Goal: Check status: Check status

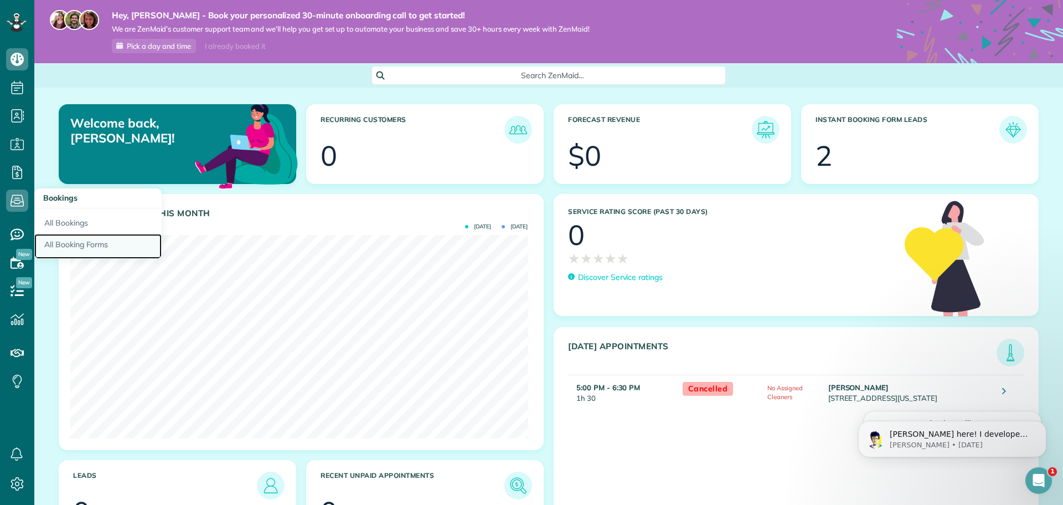
click at [67, 243] on link "All Booking Forms" at bounding box center [97, 246] width 127 height 25
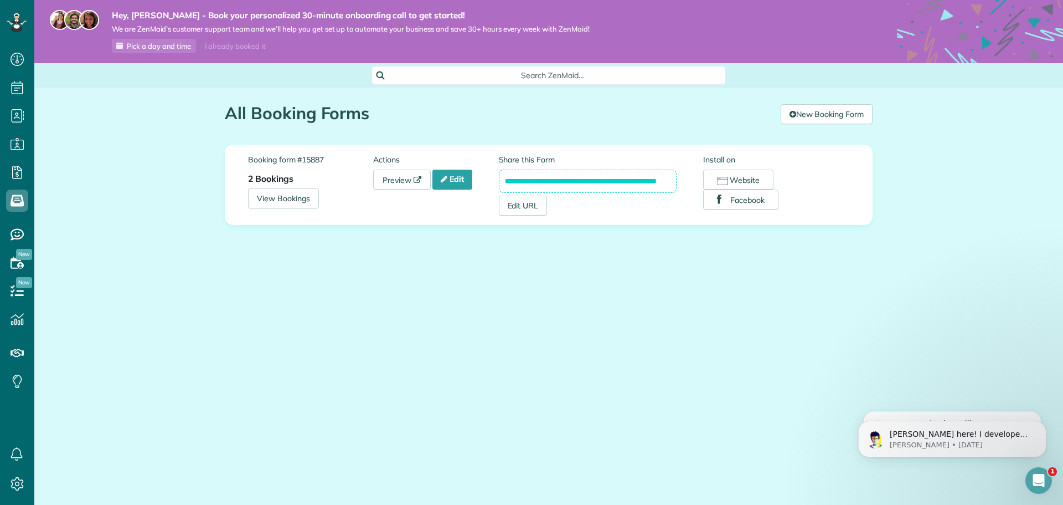
click at [297, 216] on div "**********" at bounding box center [549, 184] width 594 height 79
click at [300, 199] on link "View Bookings" at bounding box center [283, 198] width 71 height 20
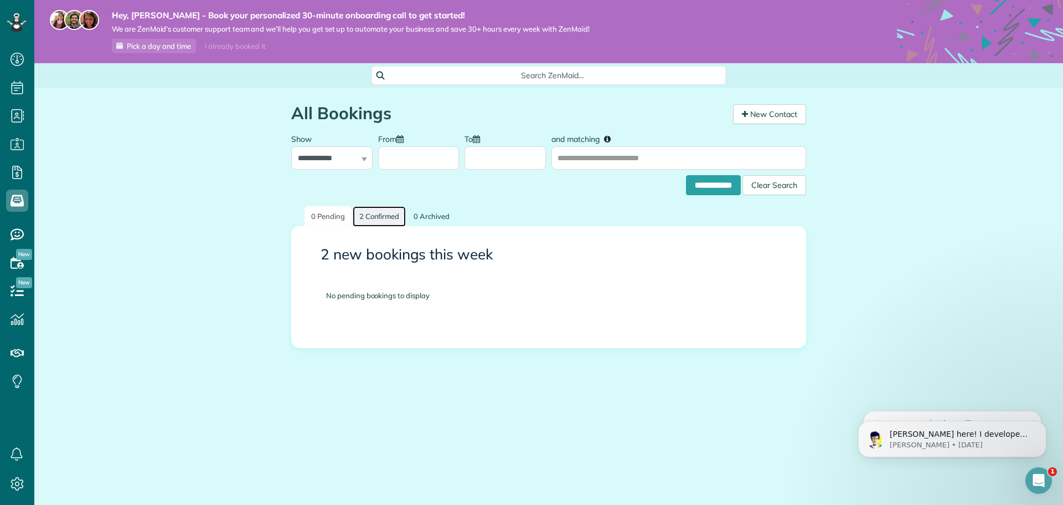
click at [388, 215] on link "2 Confirmed" at bounding box center [380, 216] width 54 height 20
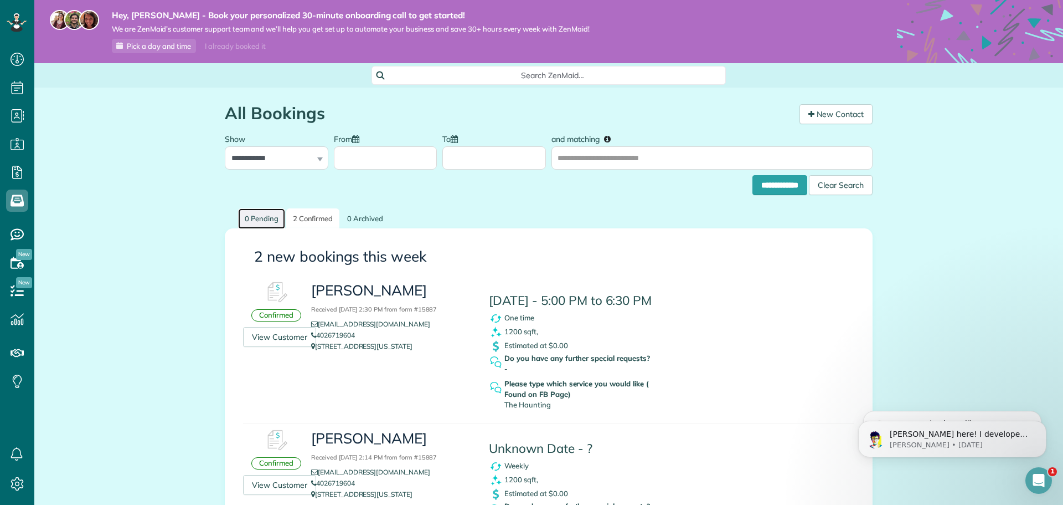
click at [266, 214] on link "0 Pending" at bounding box center [261, 218] width 47 height 20
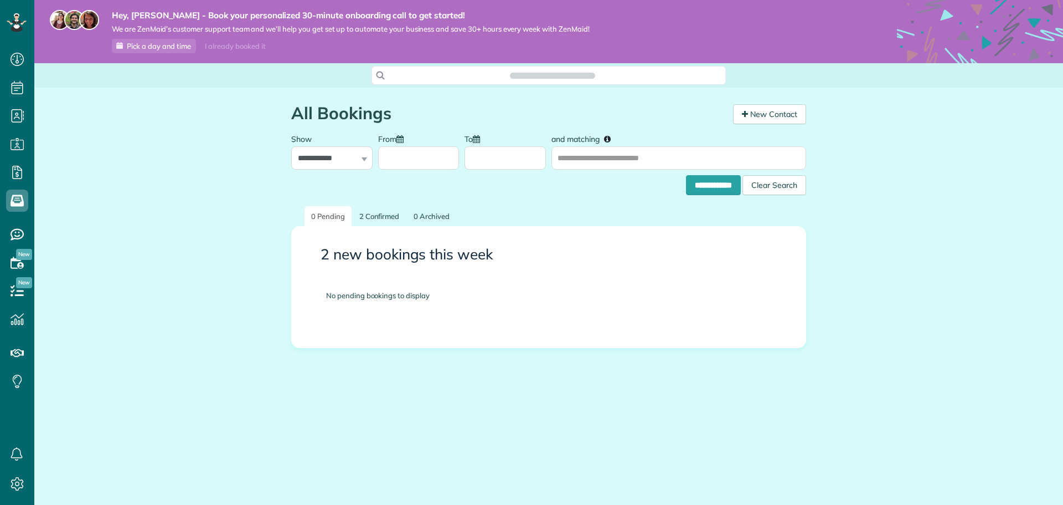
scroll to position [5, 5]
